Goal: Task Accomplishment & Management: Manage account settings

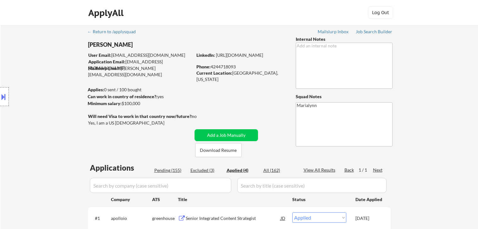
select select ""applied""
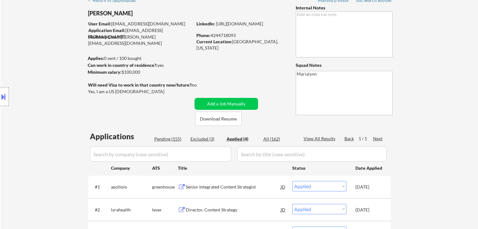
click at [463, 83] on div "← Return to /applysquad Mailslurp Inbox Job Search Builder Adam Meery User Emai…" at bounding box center [239, 146] width 477 height 304
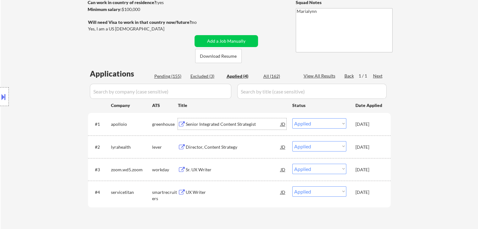
click at [202, 121] on div "Senior Integrated Content Strategist" at bounding box center [233, 123] width 95 height 11
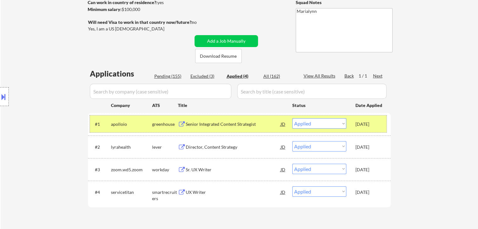
click at [139, 122] on div "apolloio" at bounding box center [131, 124] width 41 height 6
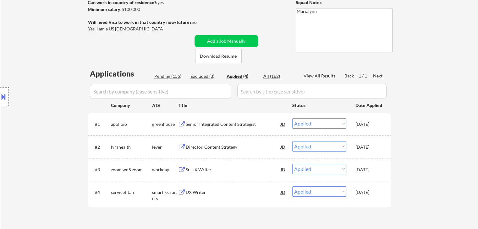
select select ""applied""
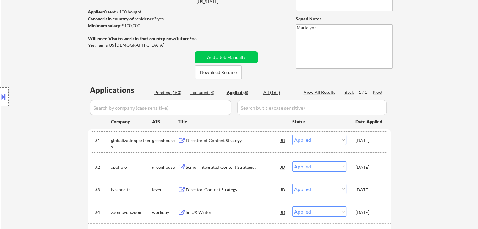
scroll to position [63, 0]
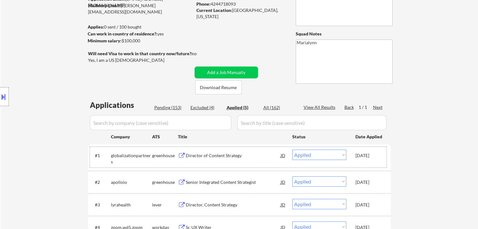
click at [169, 107] on div "Pending (153)" at bounding box center [169, 108] width 31 height 6
select select ""pending""
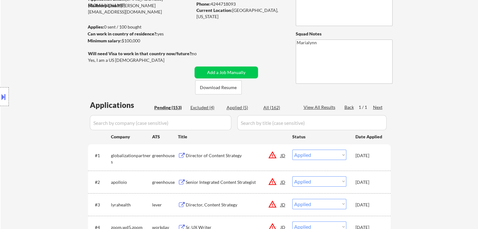
select select ""pending""
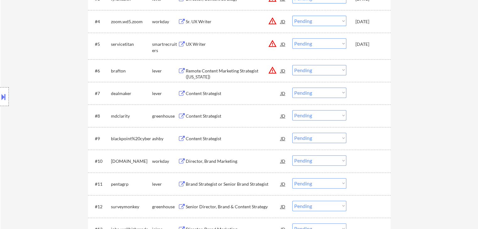
scroll to position [283, 0]
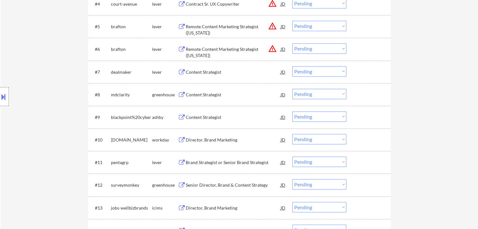
click at [217, 71] on div "Content Strategist" at bounding box center [233, 72] width 95 height 6
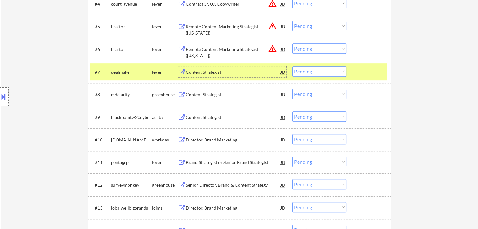
click at [320, 70] on select "Choose an option... Pending Applied Excluded (Questions) Excluded (Expired) Exc…" at bounding box center [319, 71] width 54 height 10
click at [292, 66] on select "Choose an option... Pending Applied Excluded (Questions) Excluded (Expired) Exc…" at bounding box center [319, 71] width 54 height 10
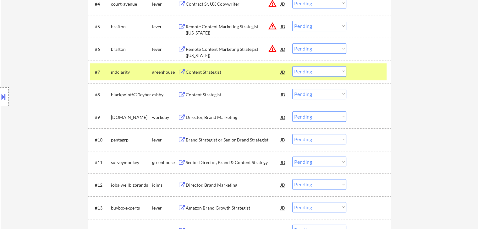
click at [227, 70] on div "Content Strategist" at bounding box center [233, 72] width 95 height 6
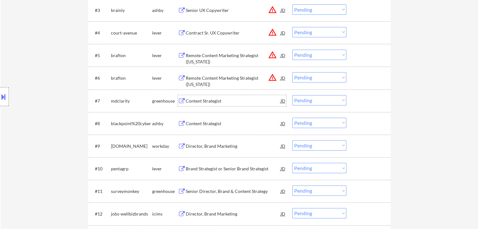
scroll to position [220, 0]
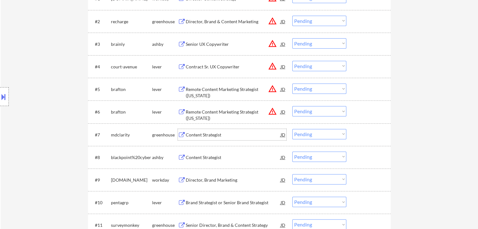
click at [320, 133] on select "Choose an option... Pending Applied Excluded (Questions) Excluded (Expired) Exc…" at bounding box center [319, 134] width 54 height 10
click at [292, 129] on select "Choose an option... Pending Applied Excluded (Questions) Excluded (Expired) Exc…" at bounding box center [319, 134] width 54 height 10
click at [194, 134] on div "Content Strategist" at bounding box center [233, 135] width 95 height 6
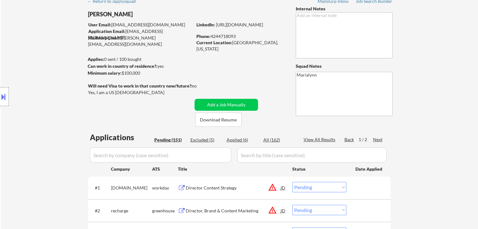
scroll to position [0, 0]
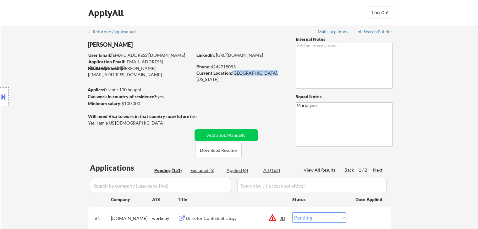
drag, startPoint x: 232, startPoint y: 72, endPoint x: 270, endPoint y: 76, distance: 37.9
click at [270, 74] on div "Current Location: Hermosa Beach, California" at bounding box center [240, 76] width 89 height 12
copy div "Hermosa Beach, Ca"
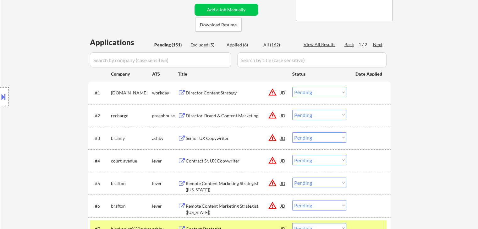
scroll to position [251, 0]
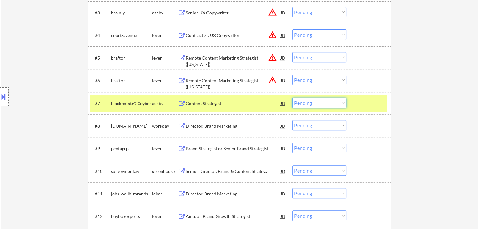
drag, startPoint x: 320, startPoint y: 101, endPoint x: 320, endPoint y: 105, distance: 3.5
click at [320, 102] on select "Choose an option... Pending Applied Excluded (Questions) Excluded (Expired) Exc…" at bounding box center [319, 103] width 54 height 10
click at [292, 98] on select "Choose an option... Pending Applied Excluded (Questions) Excluded (Expired) Exc…" at bounding box center [319, 103] width 54 height 10
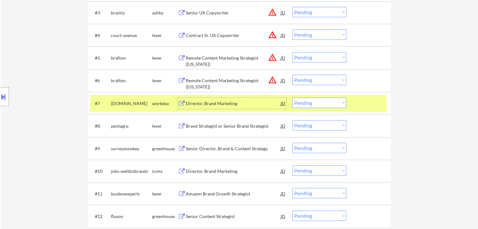
click at [216, 103] on div "Director, Brand Marketing" at bounding box center [233, 104] width 95 height 6
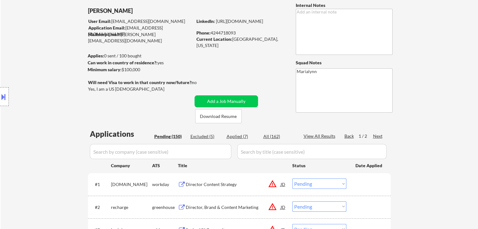
scroll to position [0, 0]
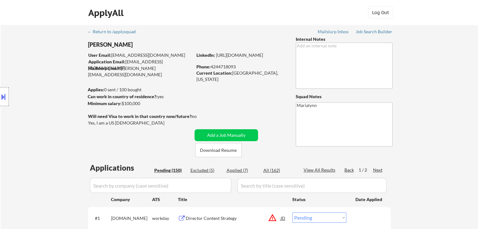
drag, startPoint x: 210, startPoint y: 67, endPoint x: 240, endPoint y: 66, distance: 30.2
click at [240, 66] on div "Phone: 4244718093" at bounding box center [240, 67] width 89 height 6
copy div "4244718093"
click at [6, 98] on button at bounding box center [3, 97] width 7 height 10
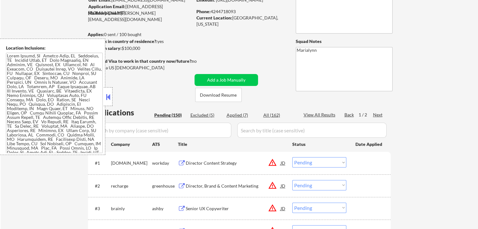
scroll to position [94, 0]
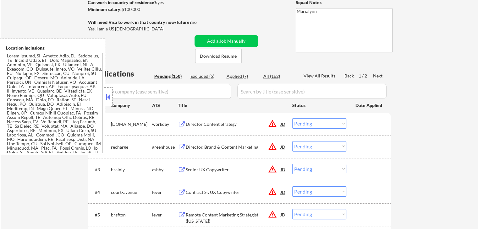
click at [109, 97] on button at bounding box center [108, 96] width 7 height 9
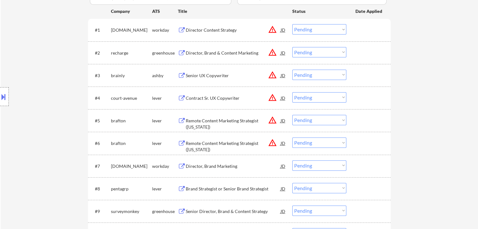
scroll to position [251, 0]
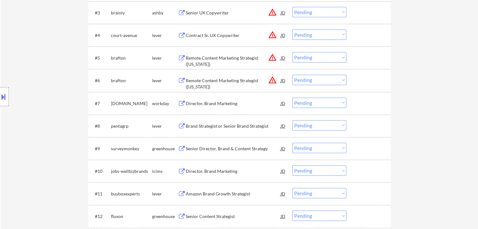
click at [309, 100] on select "Choose an option... Pending Applied Excluded (Questions) Excluded (Expired) Exc…" at bounding box center [319, 103] width 54 height 10
click at [292, 98] on select "Choose an option... Pending Applied Excluded (Questions) Excluded (Expired) Exc…" at bounding box center [319, 103] width 54 height 10
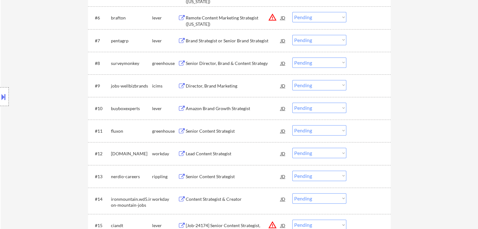
scroll to position [220, 0]
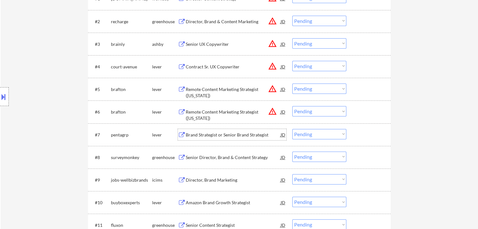
click at [241, 134] on div "Brand Strategist or Senior Brand Strategist" at bounding box center [233, 135] width 95 height 6
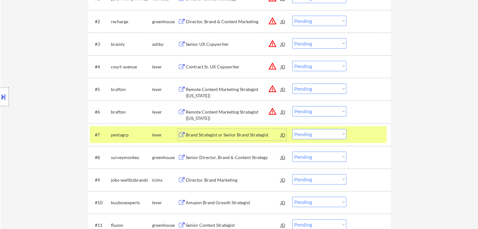
click at [332, 134] on select "Choose an option... Pending Applied Excluded (Questions) Excluded (Expired) Exc…" at bounding box center [319, 134] width 54 height 10
click at [292, 129] on select "Choose an option... Pending Applied Excluded (Questions) Excluded (Expired) Exc…" at bounding box center [319, 134] width 54 height 10
click at [215, 135] on div "Senior Director, Brand & Content Strategy" at bounding box center [233, 135] width 95 height 6
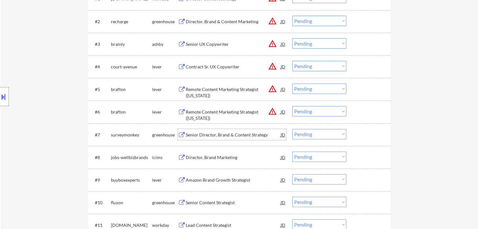
click at [326, 134] on select "Choose an option... Pending Applied Excluded (Questions) Excluded (Expired) Exc…" at bounding box center [319, 134] width 54 height 10
click at [292, 129] on select "Choose an option... Pending Applied Excluded (Questions) Excluded (Expired) Exc…" at bounding box center [319, 134] width 54 height 10
select select ""pending""
click at [194, 135] on div "Director, Brand Marketing" at bounding box center [233, 135] width 95 height 6
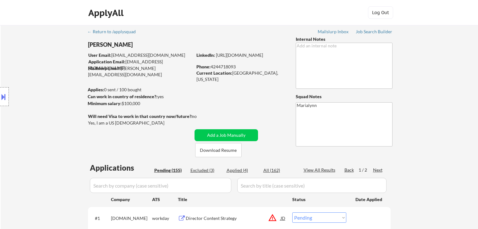
select select ""pending""
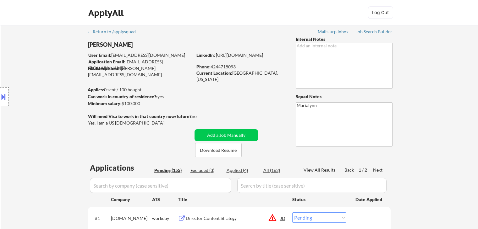
select select ""pending""
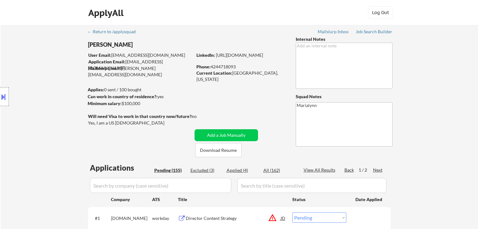
select select ""pending""
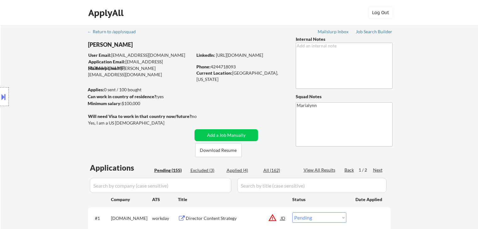
select select ""pending""
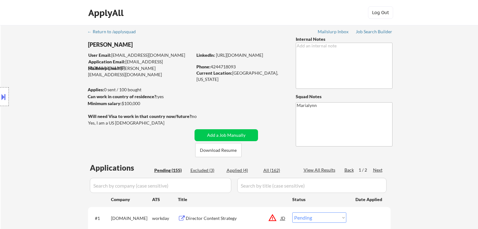
select select ""pending""
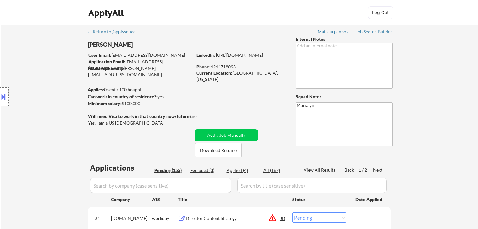
select select ""pending""
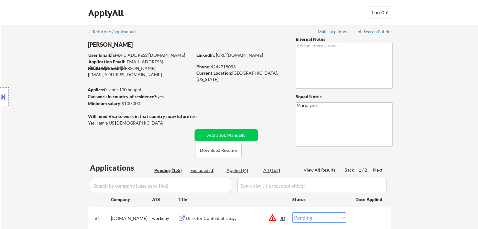
select select ""pending""
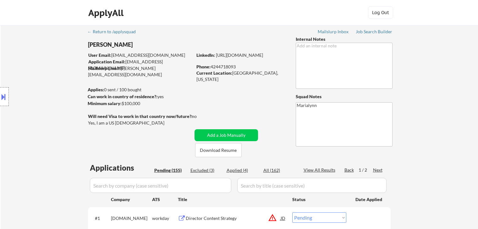
select select ""pending""
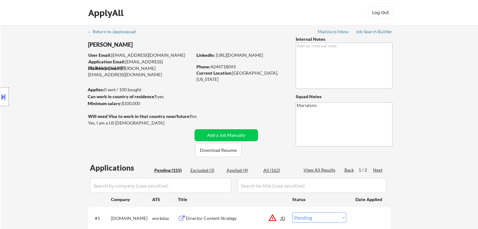
select select ""pending""
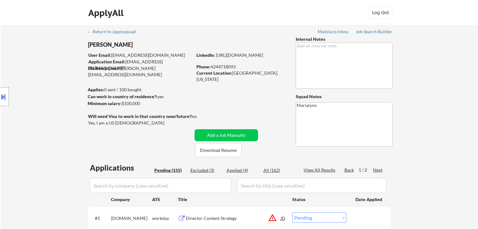
select select ""pending""
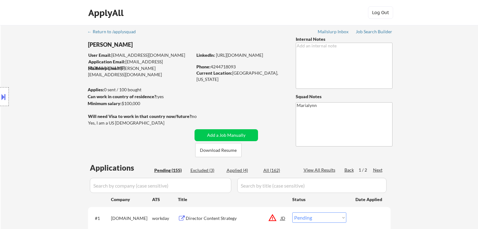
select select ""pending""
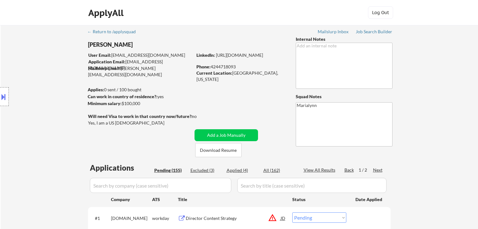
select select ""pending""
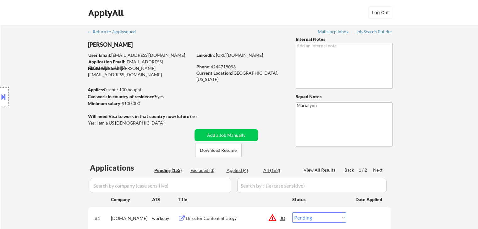
select select ""pending""
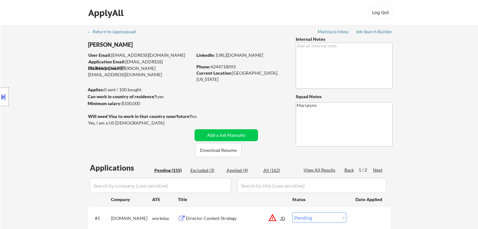
select select ""pending""
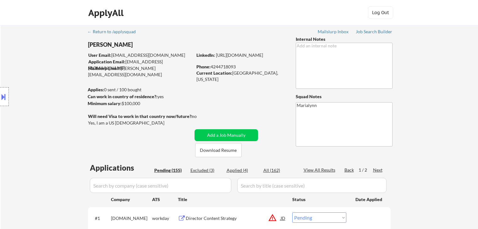
select select ""pending""
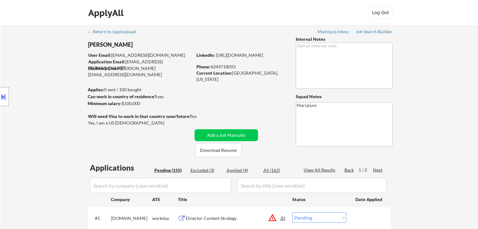
select select ""pending""
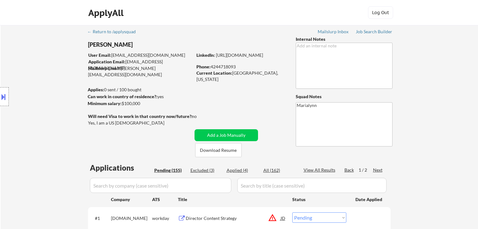
select select ""pending""
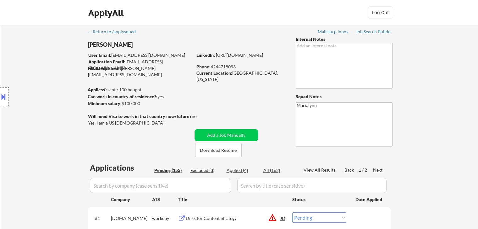
select select ""pending""
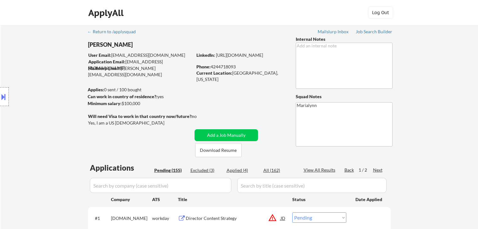
select select ""pending""
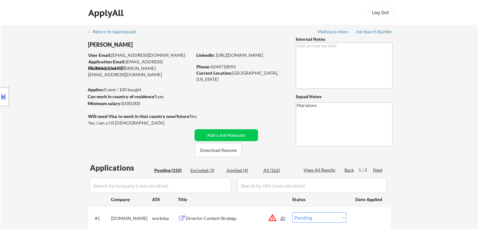
select select ""pending""
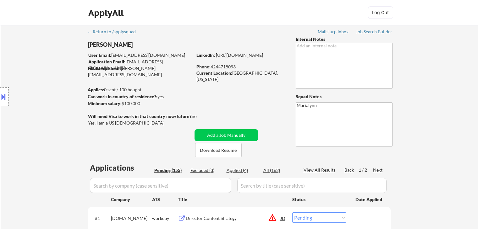
scroll to position [220, 0]
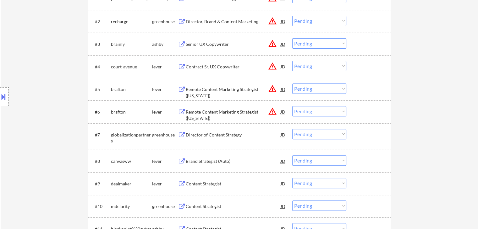
click at [212, 135] on div "Director of Content Strategy" at bounding box center [233, 135] width 95 height 6
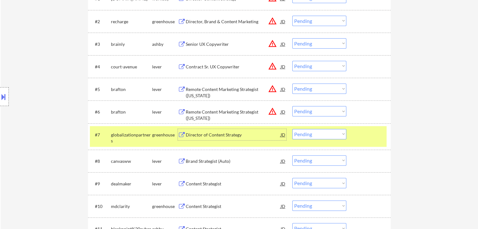
click at [230, 136] on div "Director of Content Strategy" at bounding box center [233, 135] width 95 height 6
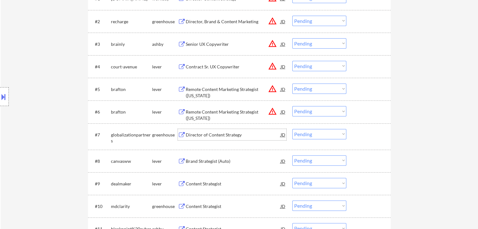
drag, startPoint x: 315, startPoint y: 135, endPoint x: 316, endPoint y: 139, distance: 3.2
click at [315, 135] on select "Choose an option... Pending Applied Excluded (Questions) Excluded (Expired) Exc…" at bounding box center [319, 134] width 54 height 10
click at [292, 129] on select "Choose an option... Pending Applied Excluded (Questions) Excluded (Expired) Exc…" at bounding box center [319, 134] width 54 height 10
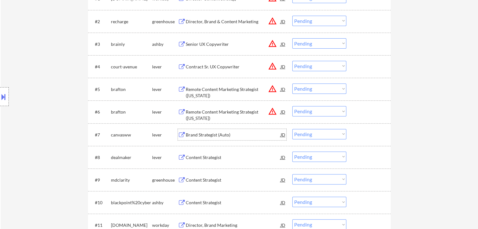
click at [208, 132] on div "Brand Strategist (Auto)" at bounding box center [233, 135] width 95 height 6
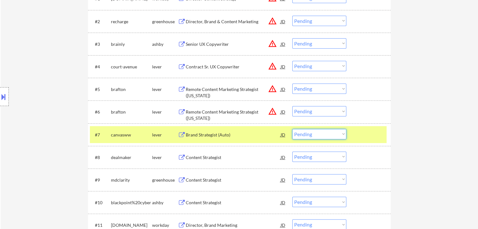
drag, startPoint x: 324, startPoint y: 137, endPoint x: 327, endPoint y: 139, distance: 3.4
click at [324, 137] on select "Choose an option... Pending Applied Excluded (Questions) Excluded (Expired) Exc…" at bounding box center [319, 134] width 54 height 10
click at [292, 129] on select "Choose an option... Pending Applied Excluded (Questions) Excluded (Expired) Exc…" at bounding box center [319, 134] width 54 height 10
select select ""pending""
click at [206, 138] on div "Content Strategist" at bounding box center [233, 134] width 95 height 11
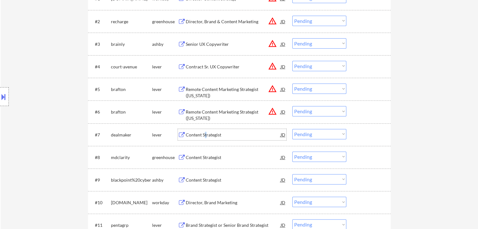
click at [4, 97] on button at bounding box center [3, 97] width 7 height 10
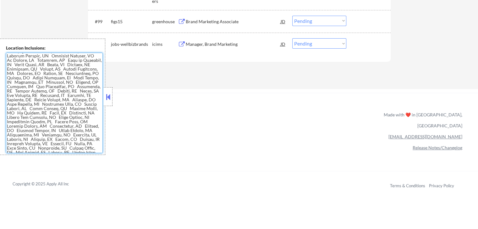
scroll to position [328, 0]
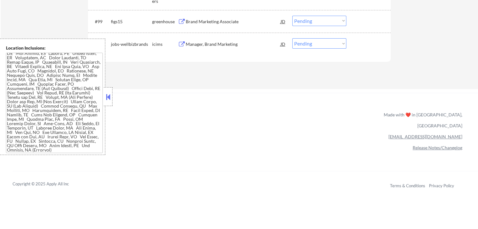
click at [179, 121] on link "Refer & earn free applications 👯‍♀️" at bounding box center [133, 121] width 240 height 7
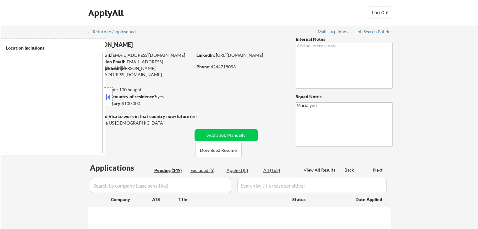
click at [107, 97] on button at bounding box center [108, 96] width 7 height 9
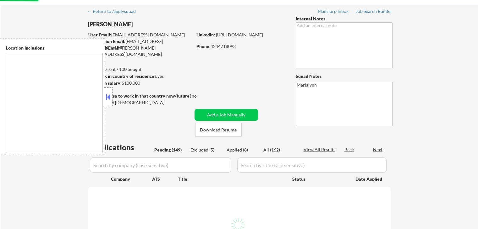
scroll to position [31, 0]
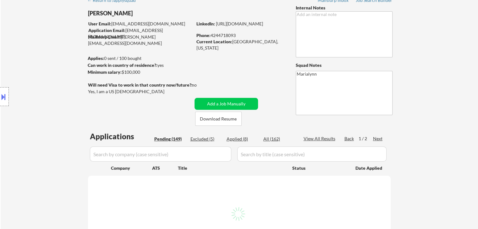
select select ""pending""
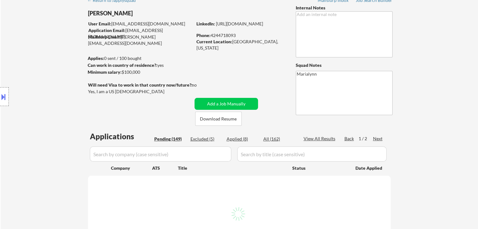
select select ""pending""
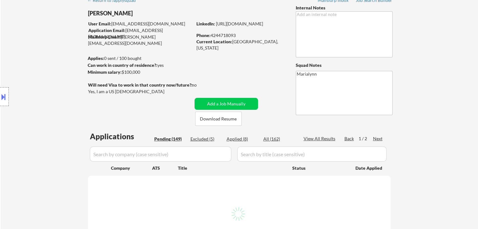
select select ""pending""
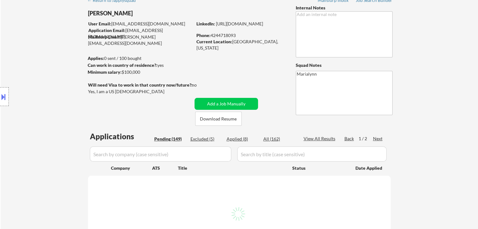
select select ""pending""
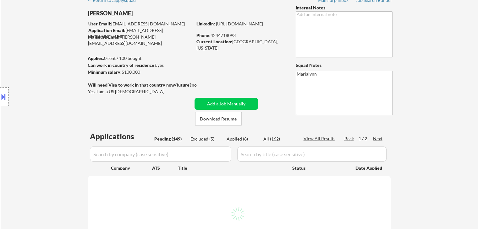
select select ""pending""
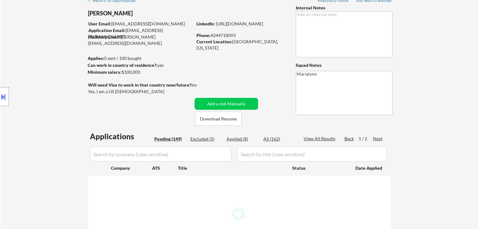
select select ""pending""
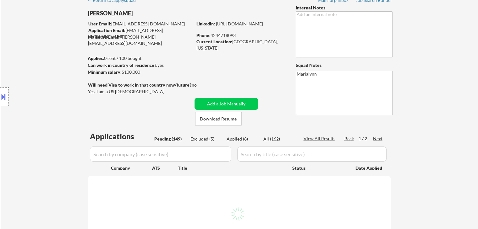
select select ""pending""
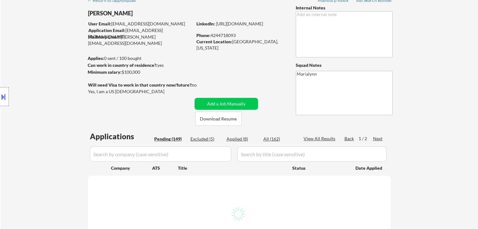
select select ""pending""
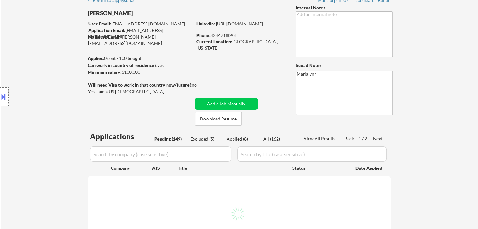
select select ""pending""
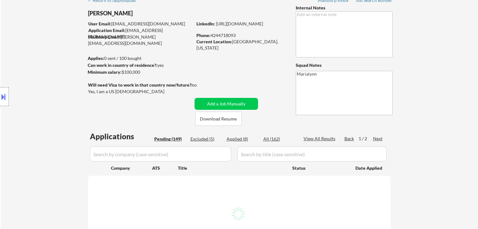
select select ""pending""
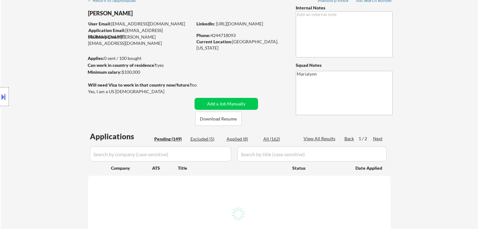
select select ""pending""
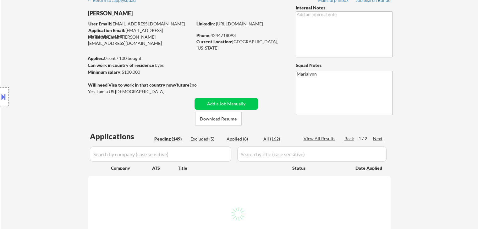
select select ""pending""
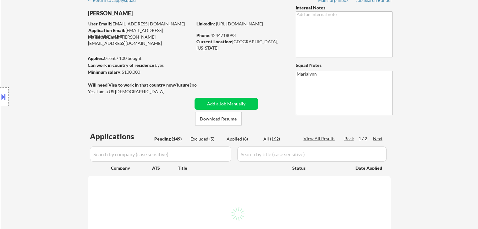
select select ""pending""
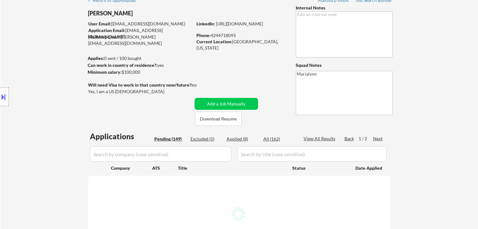
select select ""pending""
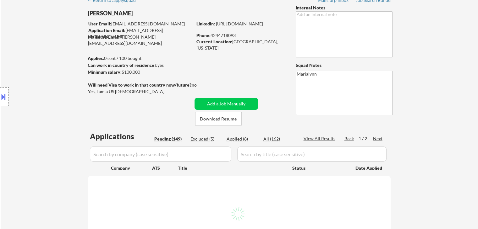
select select ""pending""
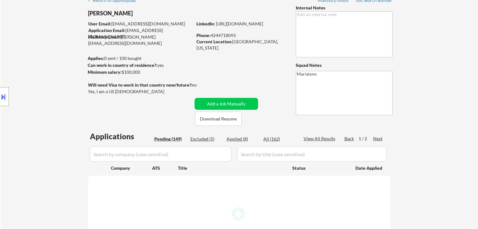
select select ""pending""
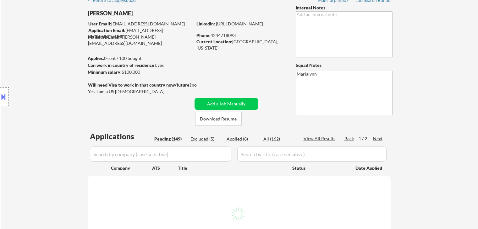
select select ""pending""
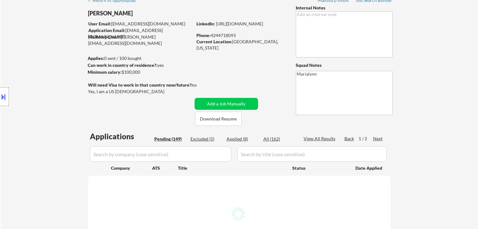
select select ""pending""
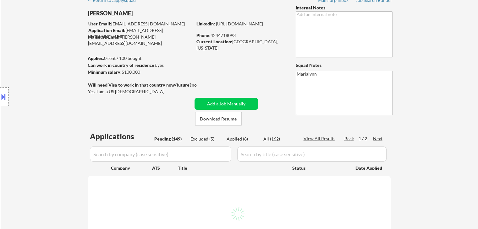
select select ""pending""
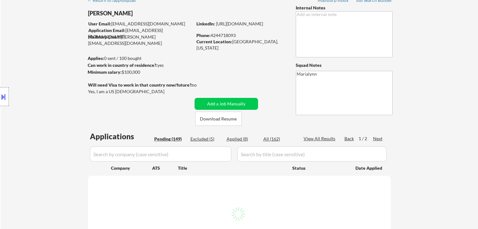
select select ""pending""
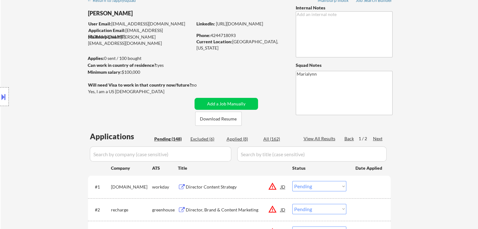
select select ""pending""
